Goal: Information Seeking & Learning: Check status

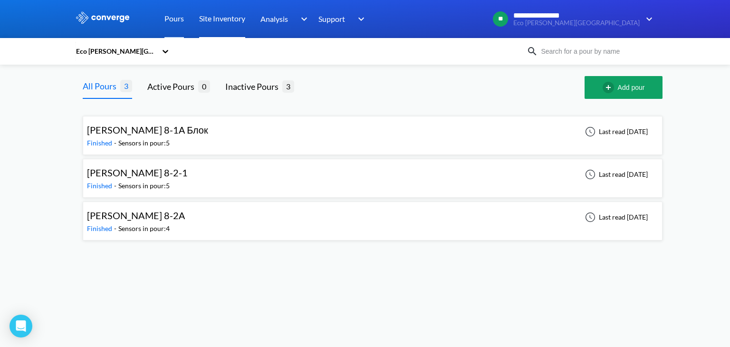
click at [226, 24] on link "Site Inventory" at bounding box center [222, 19] width 46 height 38
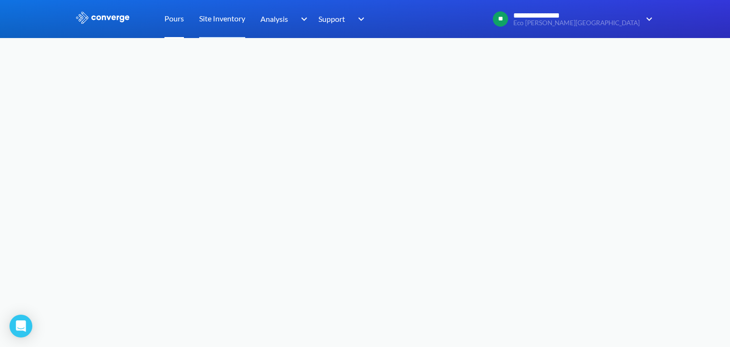
click at [173, 21] on link "Pours" at bounding box center [173, 19] width 19 height 38
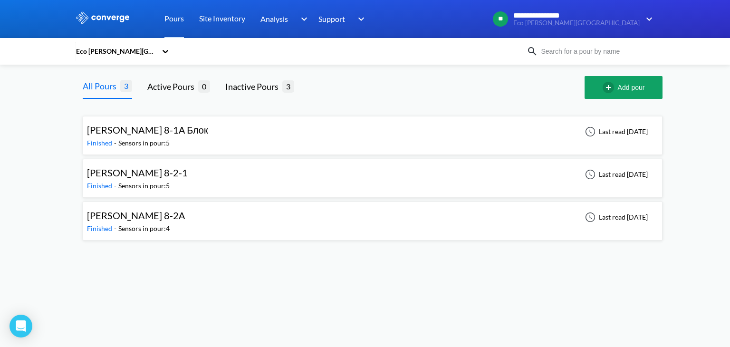
click at [115, 19] on img at bounding box center [102, 17] width 55 height 12
click at [175, 138] on div "Finished - Sensors in pour: 5" at bounding box center [150, 143] width 126 height 10
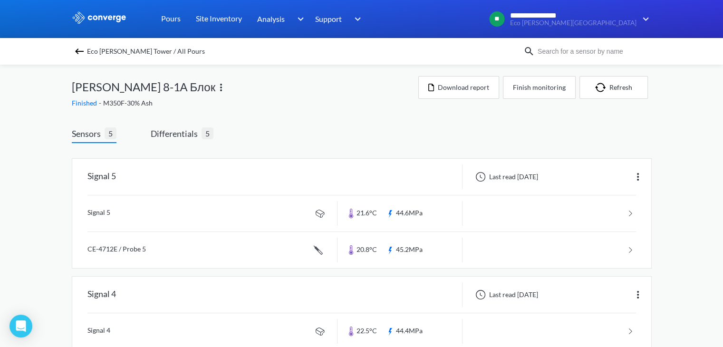
click at [80, 46] on img at bounding box center [79, 51] width 11 height 11
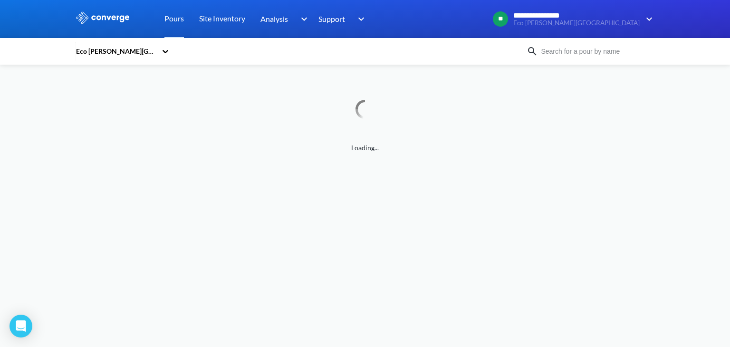
click at [167, 51] on icon at bounding box center [166, 51] width 6 height 3
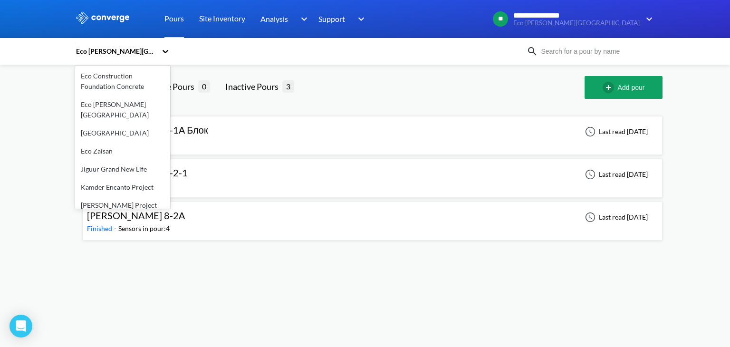
scroll to position [91, 0]
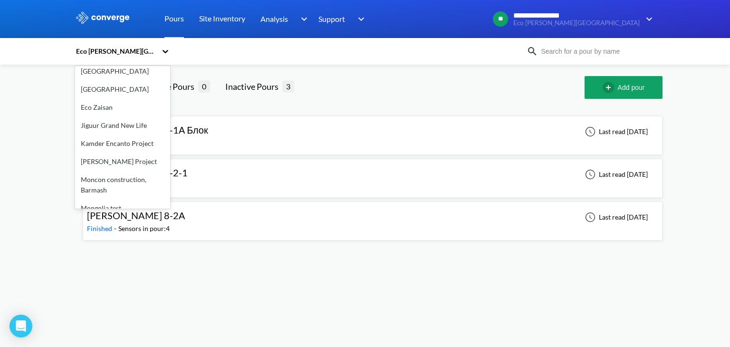
click at [253, 274] on body "**********" at bounding box center [365, 173] width 730 height 347
